Goal: Information Seeking & Learning: Learn about a topic

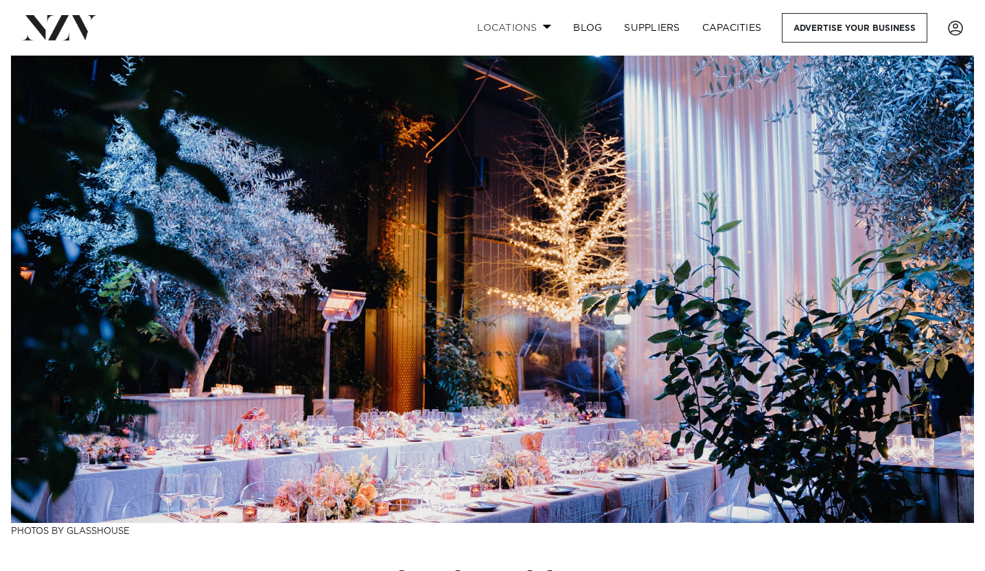
click at [541, 27] on link "Locations" at bounding box center [514, 28] width 96 height 30
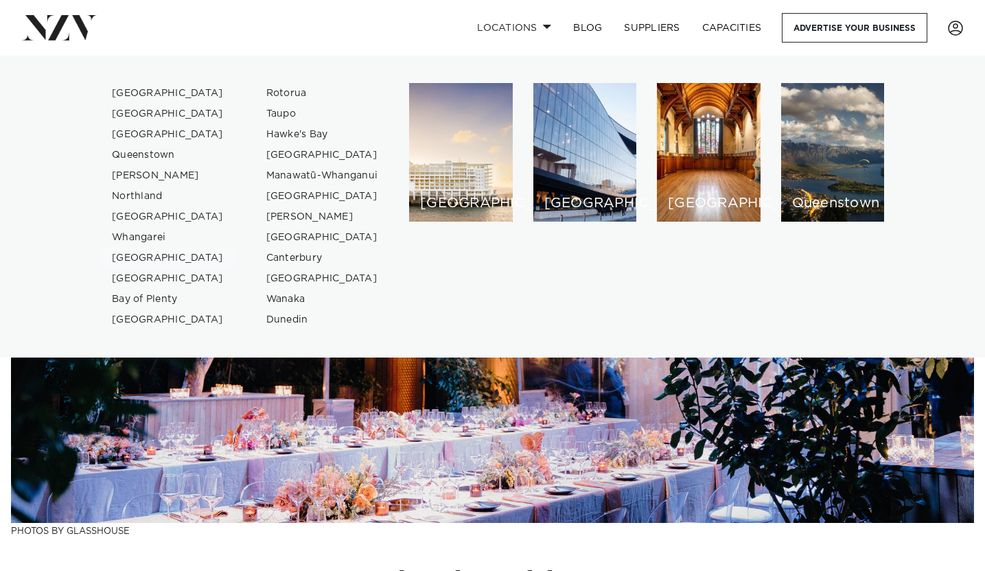
click at [161, 255] on link "[GEOGRAPHIC_DATA]" at bounding box center [168, 258] width 134 height 21
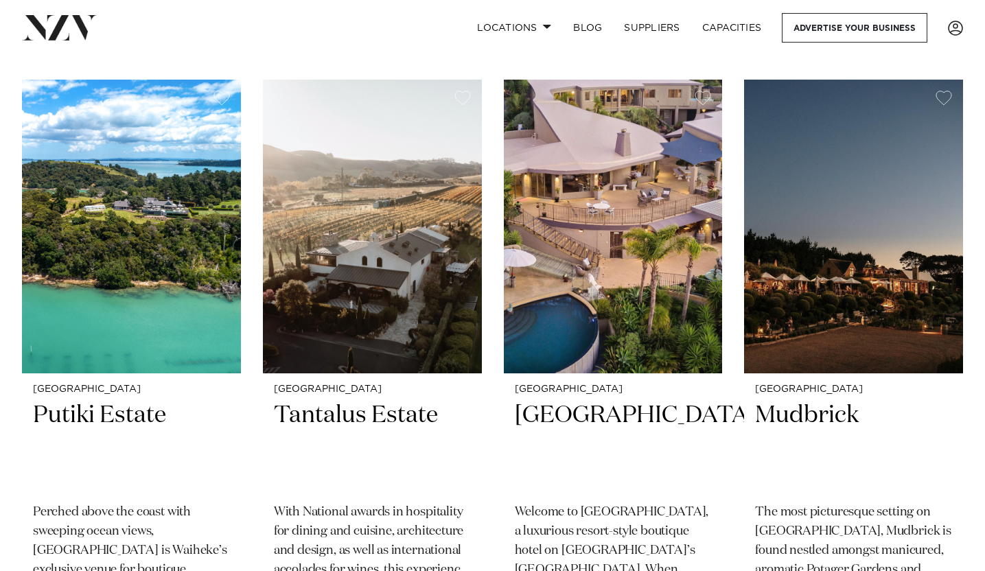
scroll to position [591, 0]
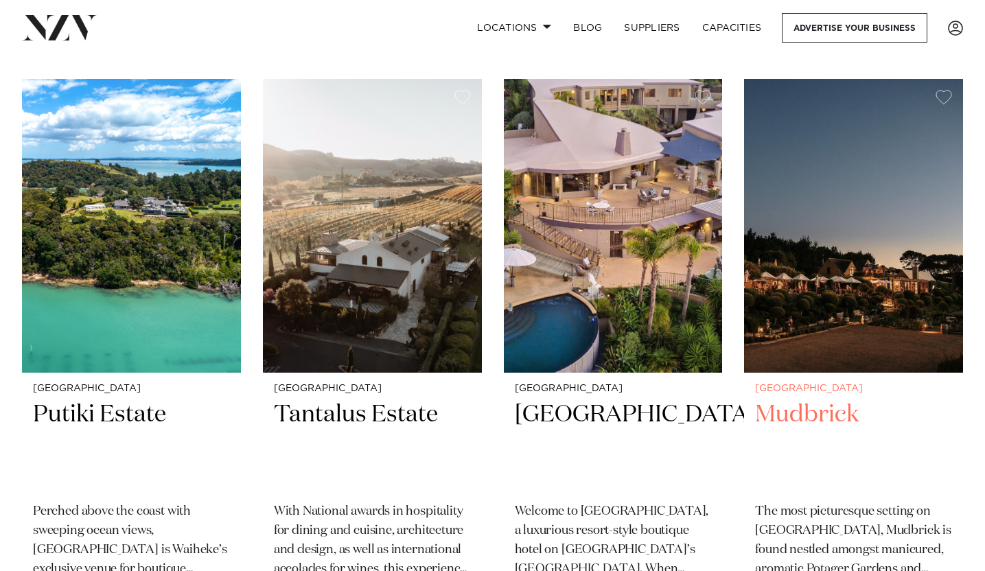
click at [902, 249] on img at bounding box center [853, 226] width 219 height 294
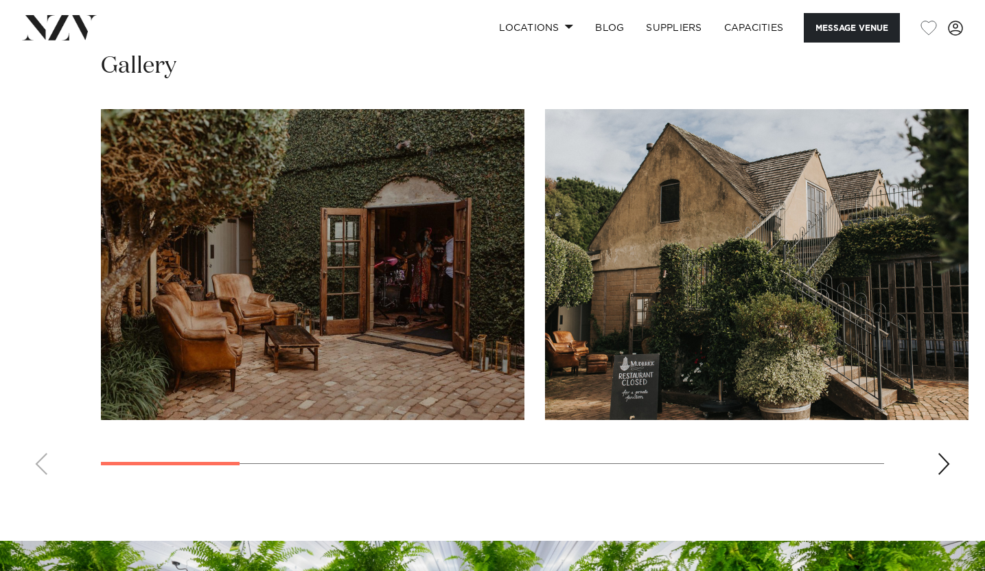
scroll to position [1220, 0]
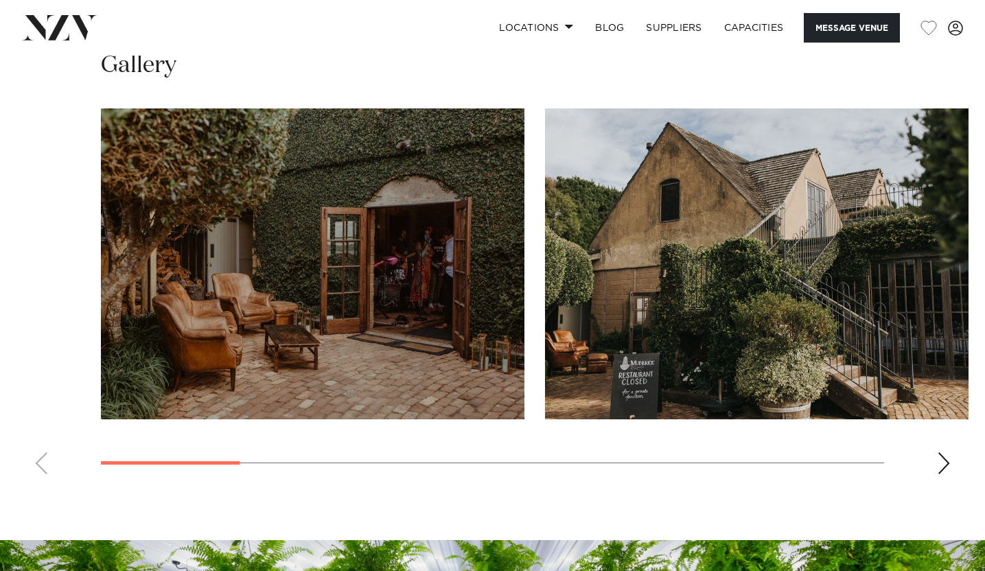
click at [944, 462] on div "Next slide" at bounding box center [944, 464] width 14 height 22
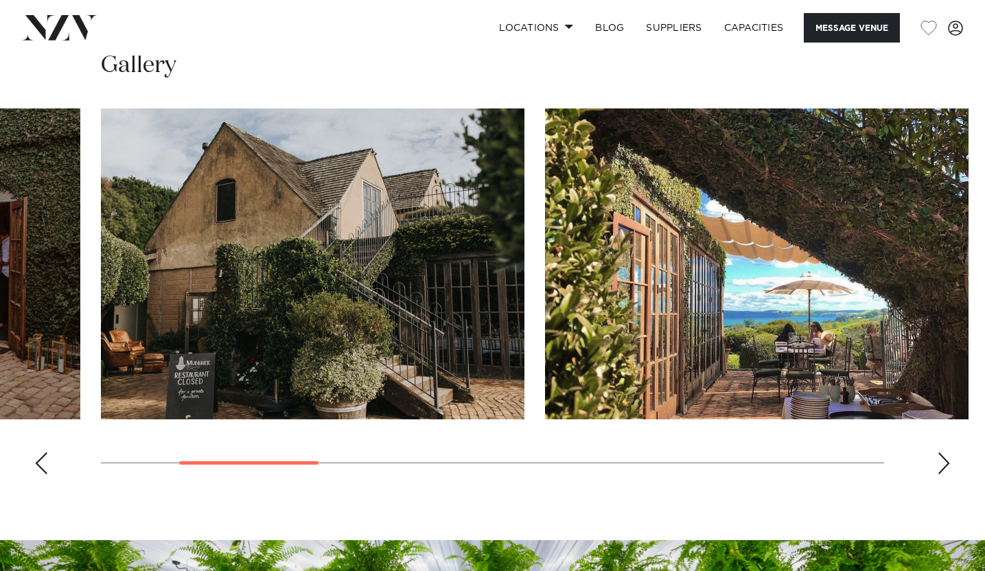
click at [944, 462] on div "Next slide" at bounding box center [944, 464] width 14 height 22
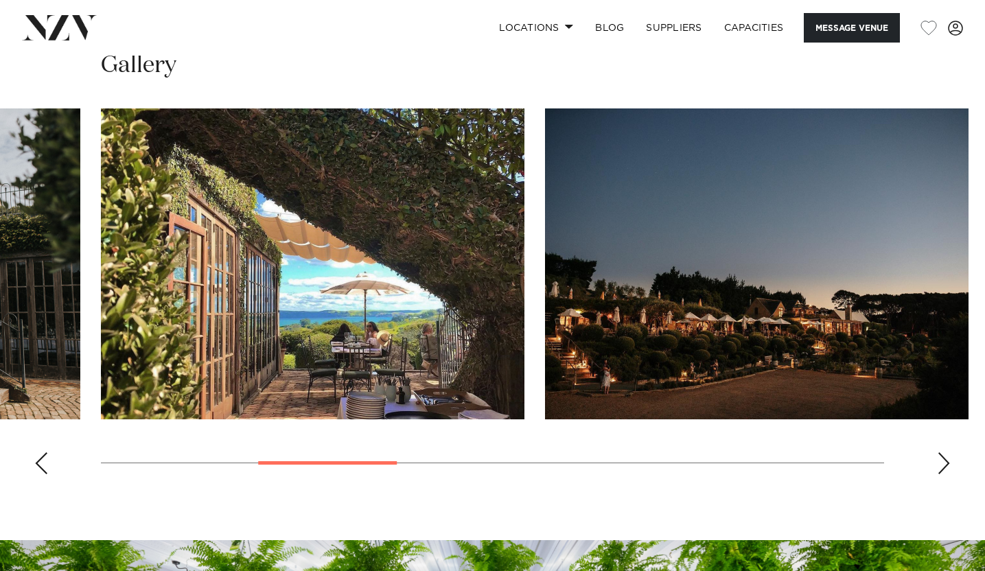
click at [944, 462] on div "Next slide" at bounding box center [944, 464] width 14 height 22
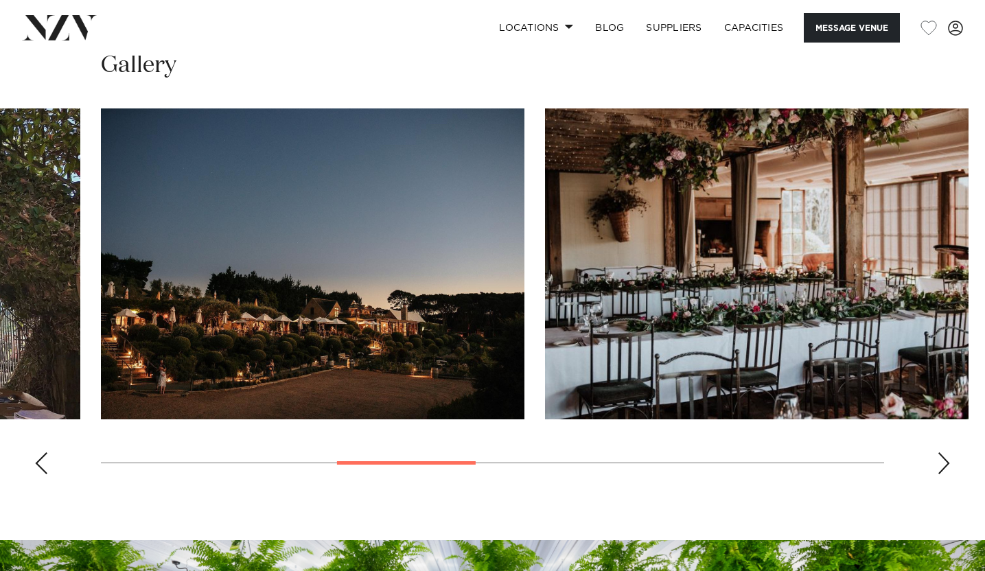
click at [944, 462] on div "Next slide" at bounding box center [944, 464] width 14 height 22
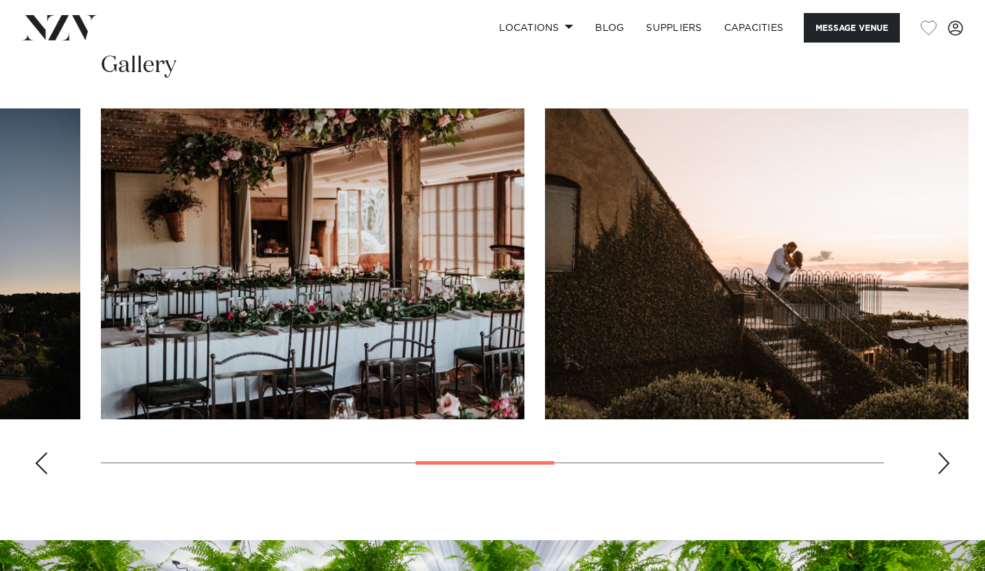
click at [944, 462] on div "Next slide" at bounding box center [944, 464] width 14 height 22
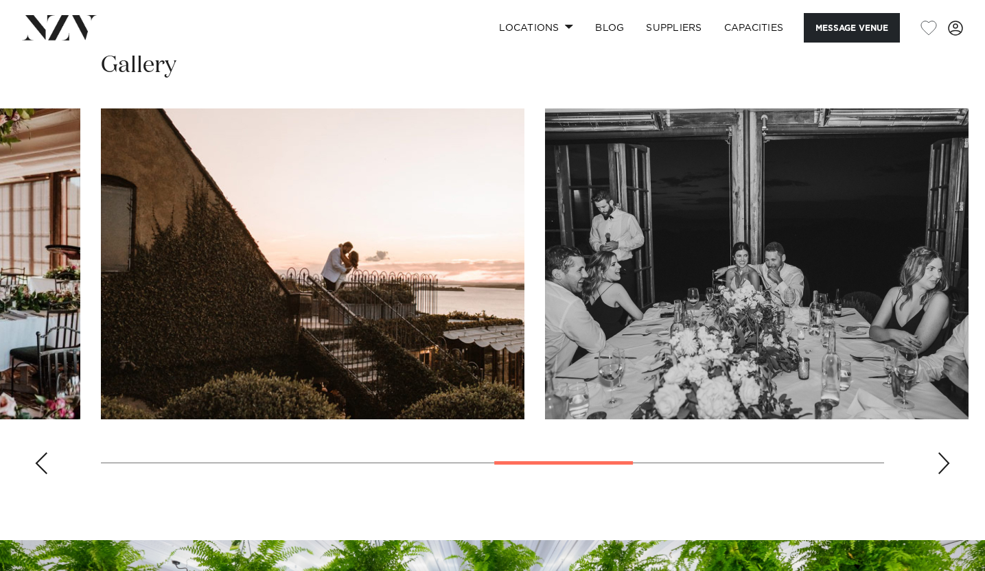
click at [944, 462] on div "Next slide" at bounding box center [944, 464] width 14 height 22
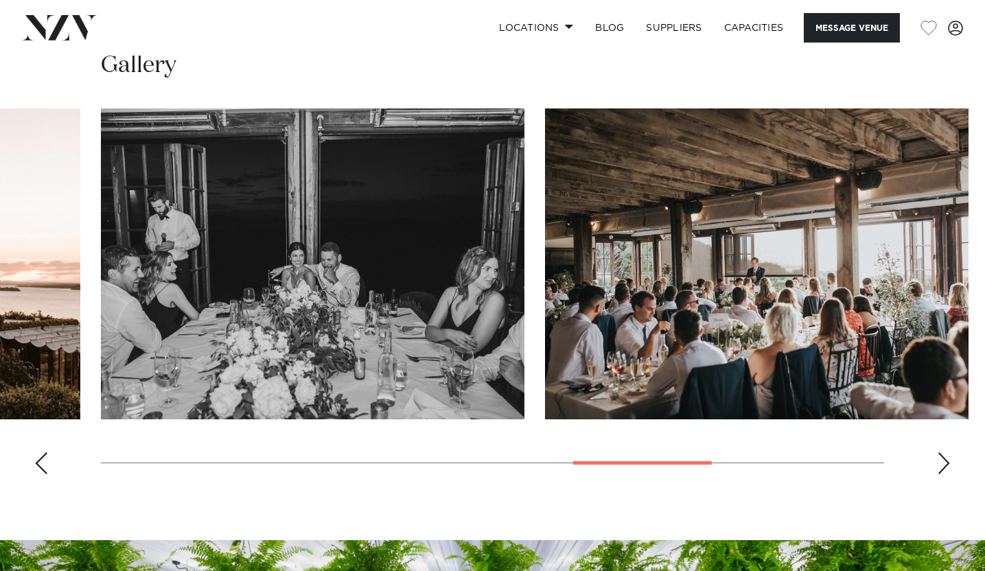
click at [944, 462] on div "Next slide" at bounding box center [944, 464] width 14 height 22
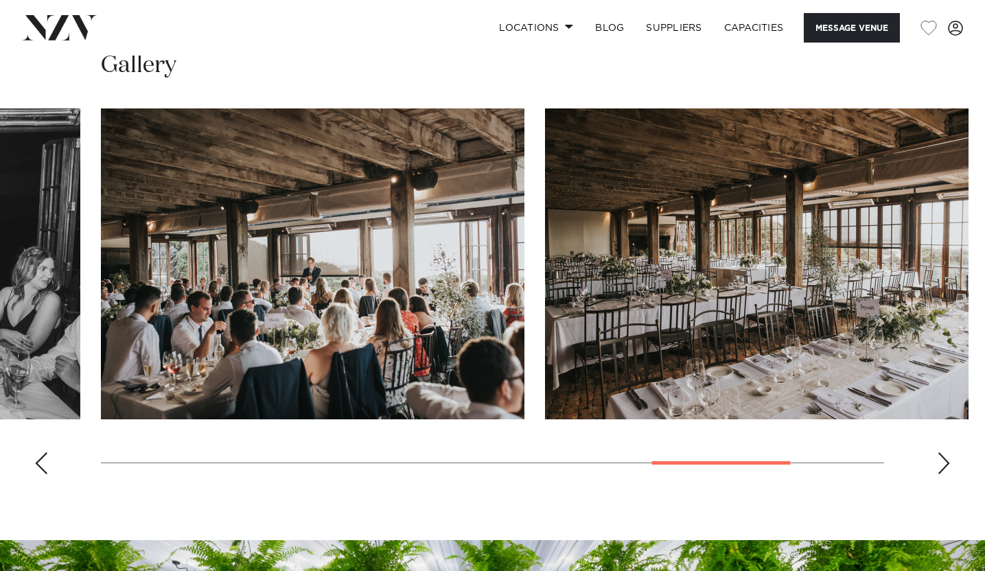
click at [944, 462] on div "Next slide" at bounding box center [944, 464] width 14 height 22
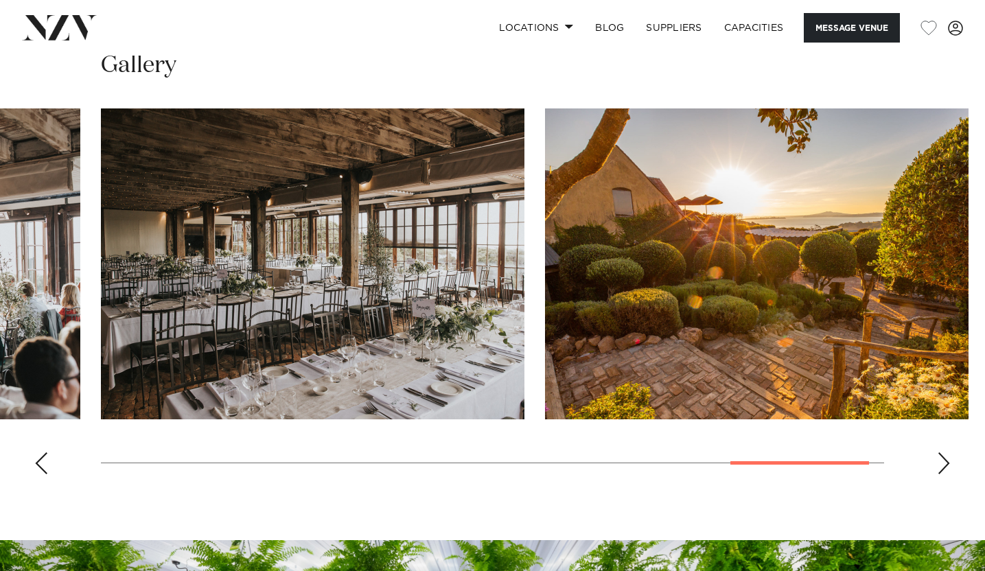
click at [944, 462] on div "Next slide" at bounding box center [944, 464] width 14 height 22
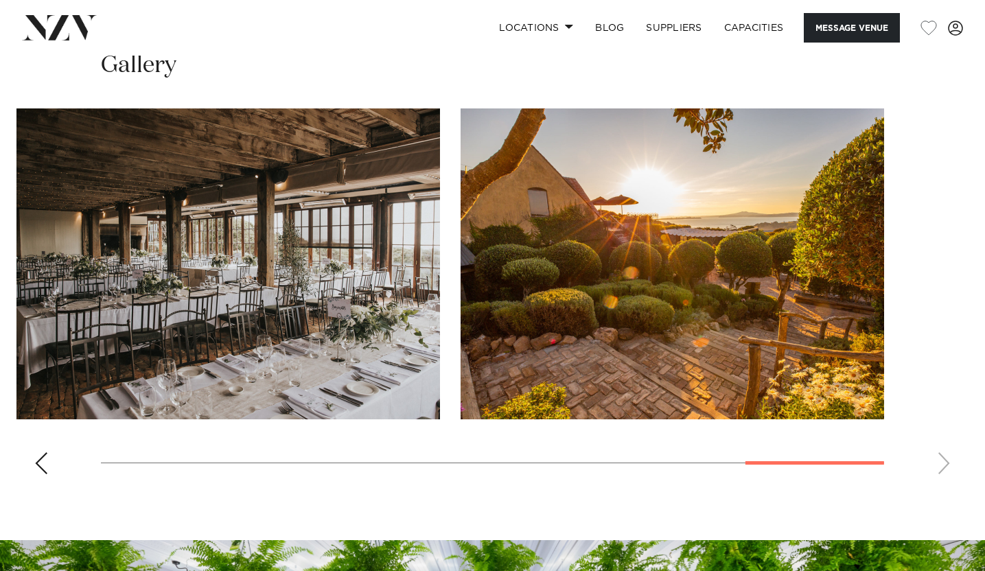
click at [944, 462] on swiper-container at bounding box center [492, 296] width 985 height 377
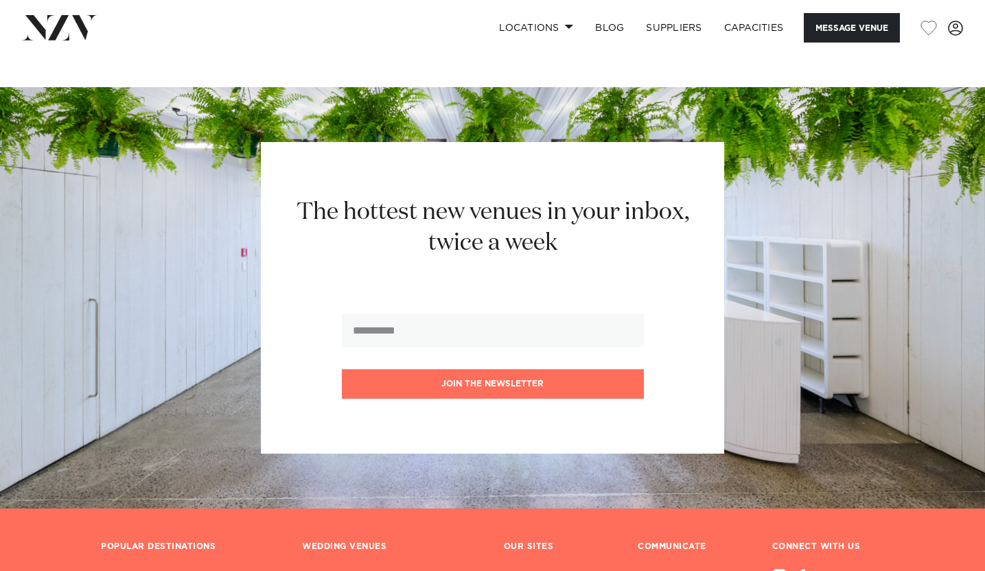
scroll to position [1857, 0]
